Goal: Navigation & Orientation: Find specific page/section

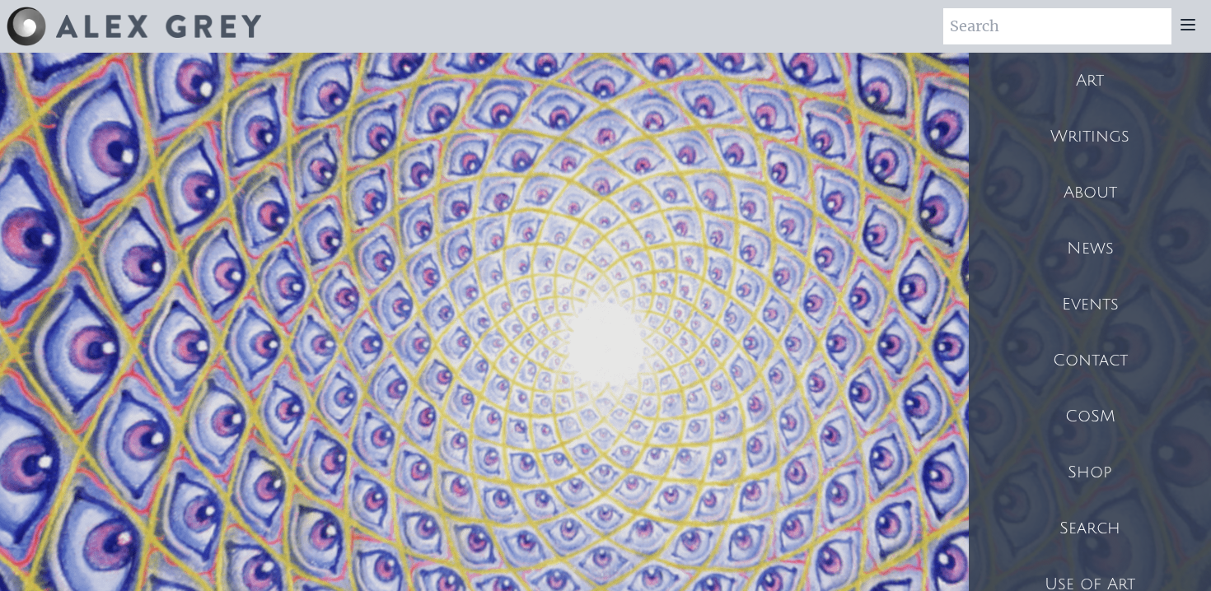
click at [1096, 299] on div "Events" at bounding box center [1090, 305] width 242 height 56
